Goal: Register for event/course

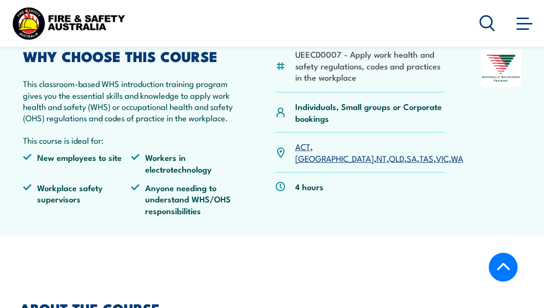
scroll to position [314, 0]
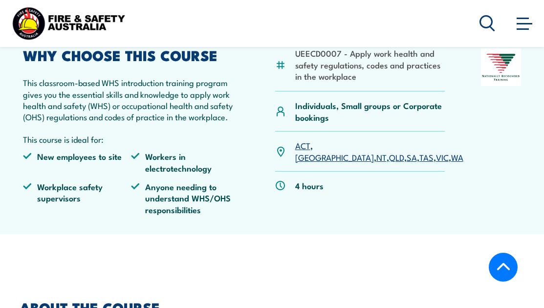
click at [324, 163] on link "[GEOGRAPHIC_DATA]" at bounding box center [334, 157] width 79 height 12
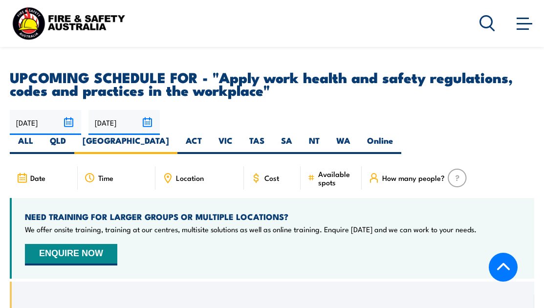
scroll to position [1492, 0]
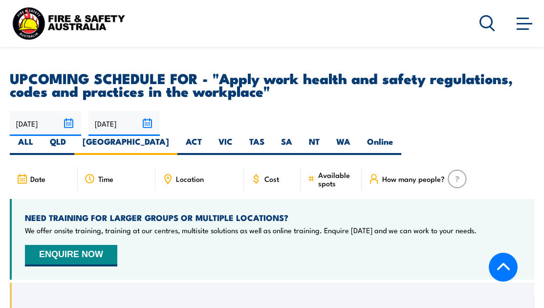
click at [273, 174] on span "Cost" at bounding box center [271, 178] width 15 height 8
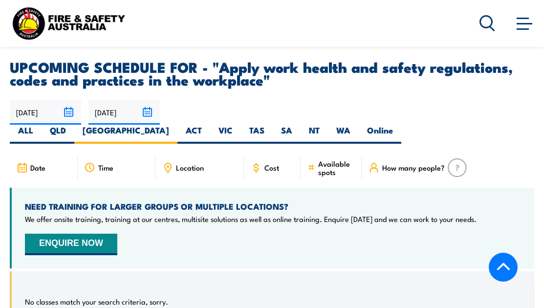
scroll to position [1503, 0]
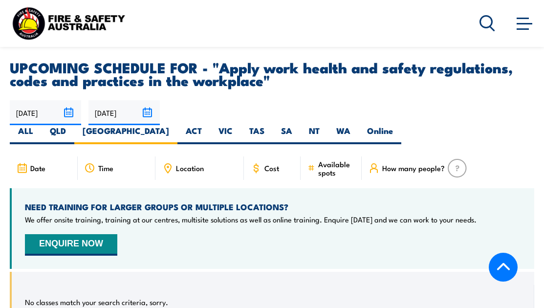
click at [273, 164] on span "Cost" at bounding box center [271, 168] width 15 height 8
drag, startPoint x: 259, startPoint y: 106, endPoint x: 258, endPoint y: 111, distance: 5.0
click at [258, 111] on div "28/09/2025 27/03/2026" at bounding box center [272, 122] width 524 height 44
click at [74, 125] on label "QLD" at bounding box center [58, 134] width 33 height 19
click at [72, 125] on input "QLD" at bounding box center [69, 128] width 6 height 6
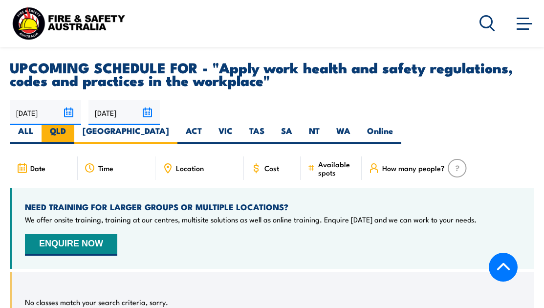
radio input "true"
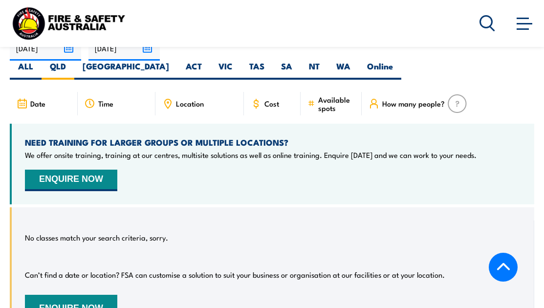
scroll to position [1568, 0]
click at [42, 61] on label "ALL" at bounding box center [26, 70] width 32 height 19
click at [40, 61] on input "ALL" at bounding box center [36, 64] width 6 height 6
radio input "true"
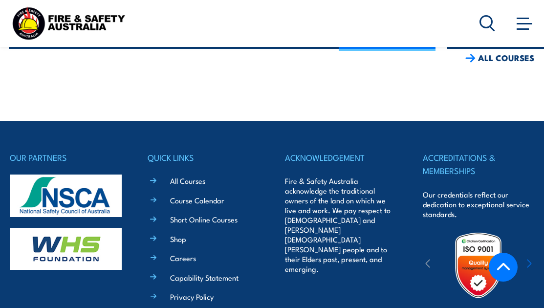
scroll to position [2333, 0]
